Goal: Task Accomplishment & Management: Use online tool/utility

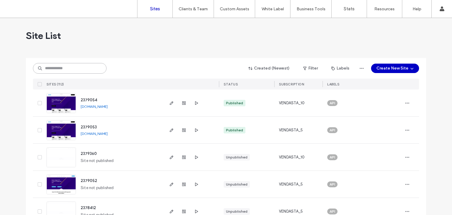
click at [78, 65] on input at bounding box center [70, 68] width 74 height 11
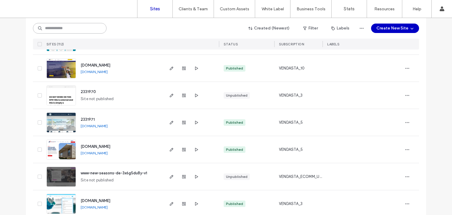
scroll to position [521, 0]
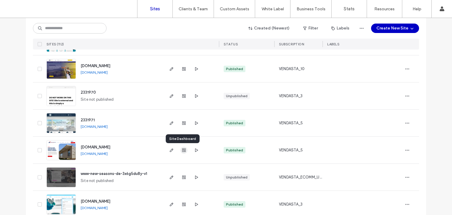
click at [183, 150] on use "button" at bounding box center [184, 150] width 4 height 4
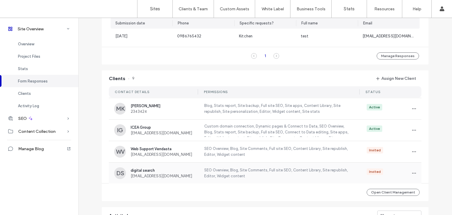
scroll to position [442, 0]
click at [407, 171] on div "Invited" at bounding box center [389, 172] width 57 height 9
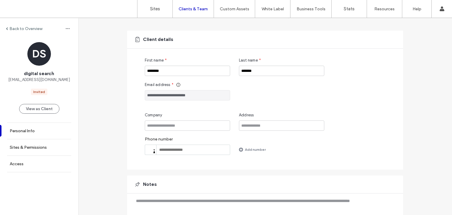
scroll to position [59, 0]
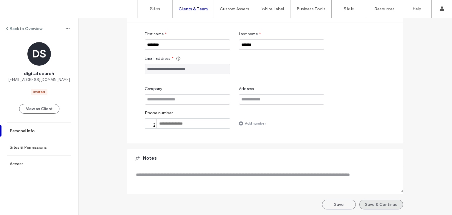
click at [384, 207] on button "Save & Continue" at bounding box center [381, 204] width 44 height 10
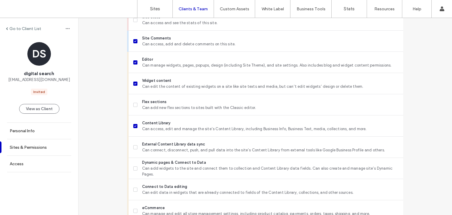
scroll to position [237, 0]
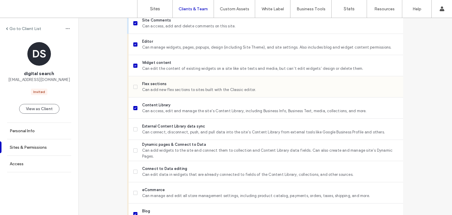
click at [135, 88] on span at bounding box center [135, 87] width 4 height 4
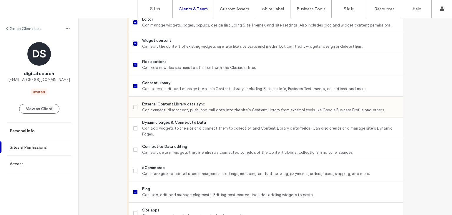
scroll to position [259, 0]
click at [134, 152] on label "Connect to Data editing Can edit data in widgets that are already connected to …" at bounding box center [265, 149] width 265 height 12
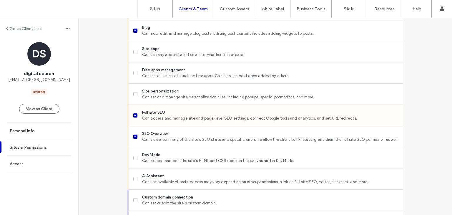
scroll to position [420, 0]
click at [135, 102] on div "Site personalization Can set and manage site personalization rules, including p…" at bounding box center [268, 94] width 270 height 21
click at [133, 96] on label "Site personalization Can set and manage site personalization rules, including p…" at bounding box center [265, 94] width 265 height 12
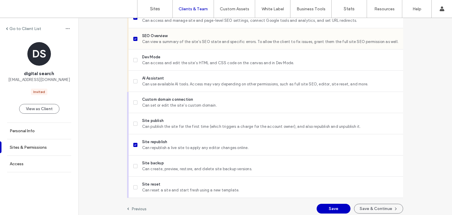
scroll to position [521, 0]
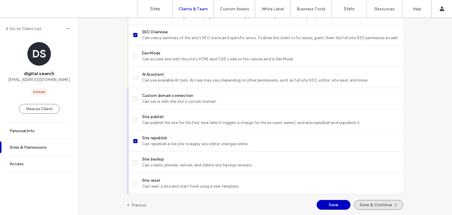
click at [361, 205] on button "Save & Continue" at bounding box center [378, 205] width 49 height 10
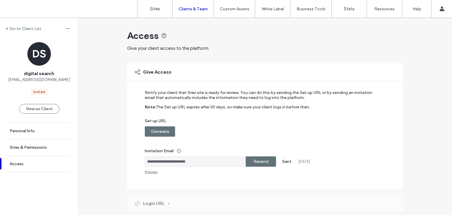
click at [265, 160] on label "Resend" at bounding box center [261, 161] width 15 height 11
click at [159, 131] on label "Generate" at bounding box center [160, 131] width 18 height 11
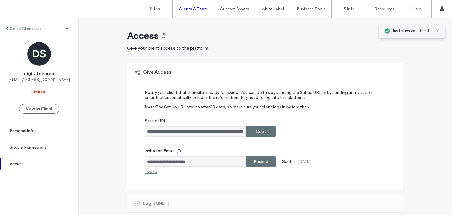
click at [257, 134] on label "Copy" at bounding box center [261, 131] width 11 height 11
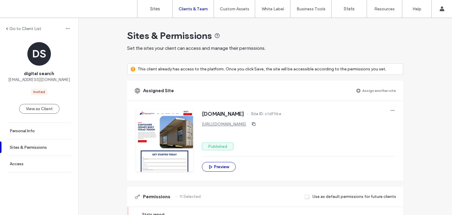
click at [169, 145] on div at bounding box center [164, 141] width 57 height 62
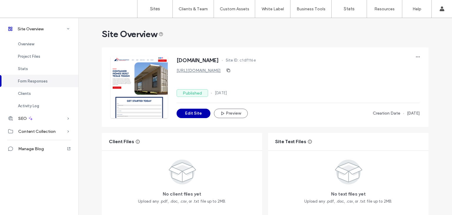
scroll to position [375, 0]
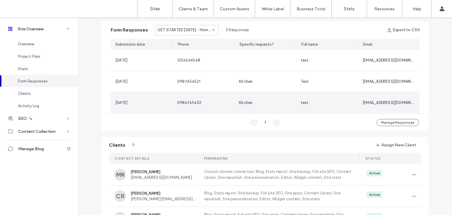
click at [193, 111] on div "0986765432" at bounding box center [203, 102] width 62 height 21
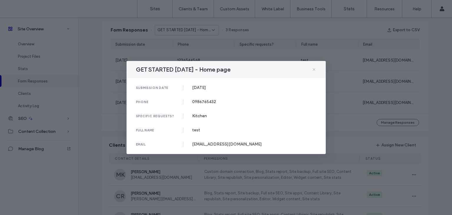
drag, startPoint x: 309, startPoint y: 66, endPoint x: 316, endPoint y: 71, distance: 8.2
click at [316, 71] on div "GET STARTED [DATE] - Home page" at bounding box center [225, 69] width 199 height 17
click at [316, 71] on icon at bounding box center [314, 69] width 5 height 5
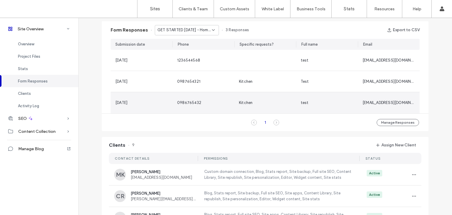
scroll to position [41, 0]
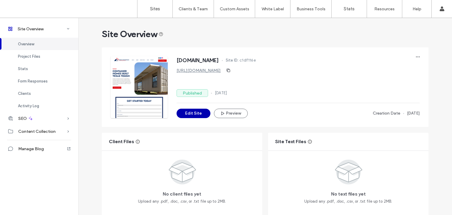
click at [191, 109] on button "Edit Site" at bounding box center [194, 113] width 34 height 9
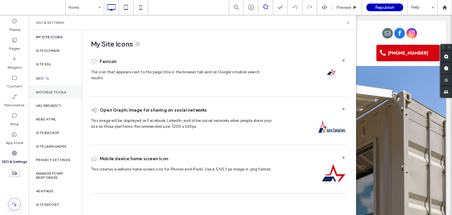
click at [65, 93] on label "Google Tools" at bounding box center [51, 92] width 31 height 4
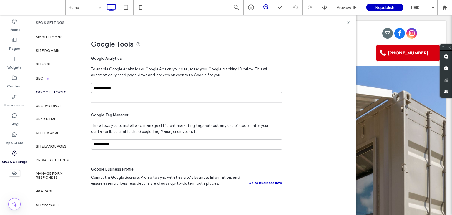
click at [141, 87] on input "**********" at bounding box center [186, 88] width 191 height 10
click at [149, 120] on div "**********" at bounding box center [186, 131] width 191 height 56
click at [147, 142] on input "**********" at bounding box center [186, 144] width 191 height 10
click at [151, 87] on input "**********" at bounding box center [186, 88] width 191 height 10
paste input "**********"
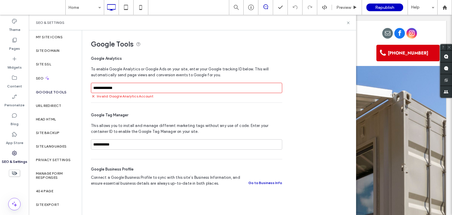
type input "**********"
click at [304, 57] on div "**********" at bounding box center [216, 111] width 269 height 163
click at [349, 22] on icon at bounding box center [348, 23] width 4 height 4
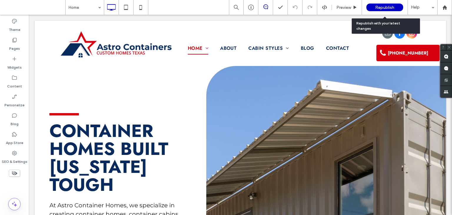
click at [374, 7] on div "Republish" at bounding box center [384, 8] width 37 height 8
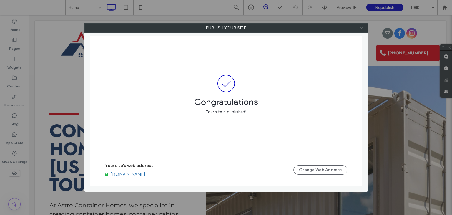
click at [362, 28] on icon at bounding box center [361, 28] width 4 height 4
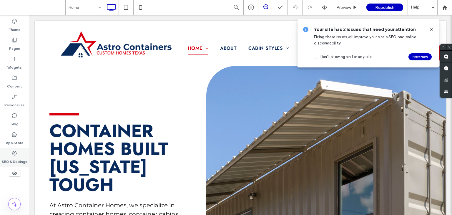
click at [13, 157] on label "SEO & Settings" at bounding box center [15, 160] width 26 height 8
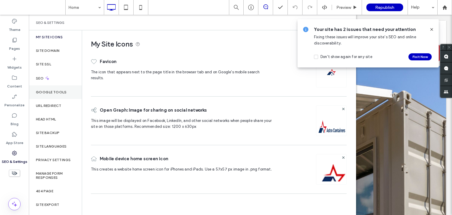
click at [47, 93] on label "Google Tools" at bounding box center [51, 92] width 31 height 4
